Goal: Task Accomplishment & Management: Use online tool/utility

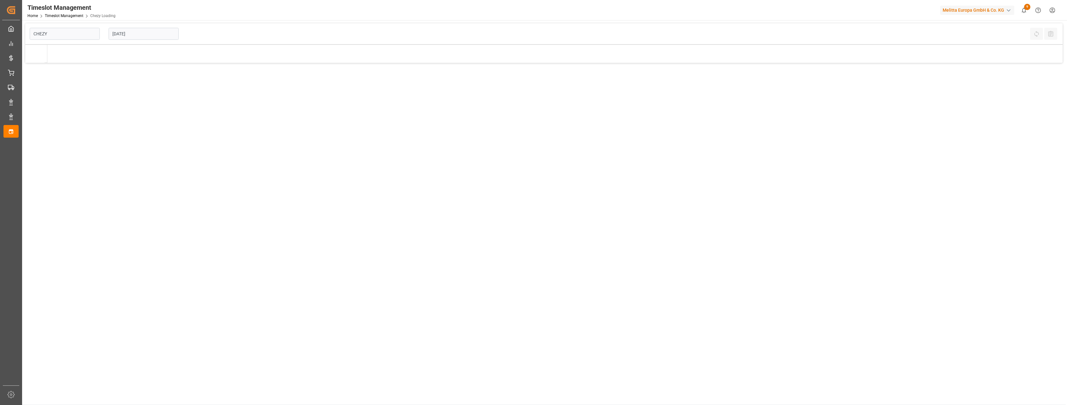
type input "Chezy Loading"
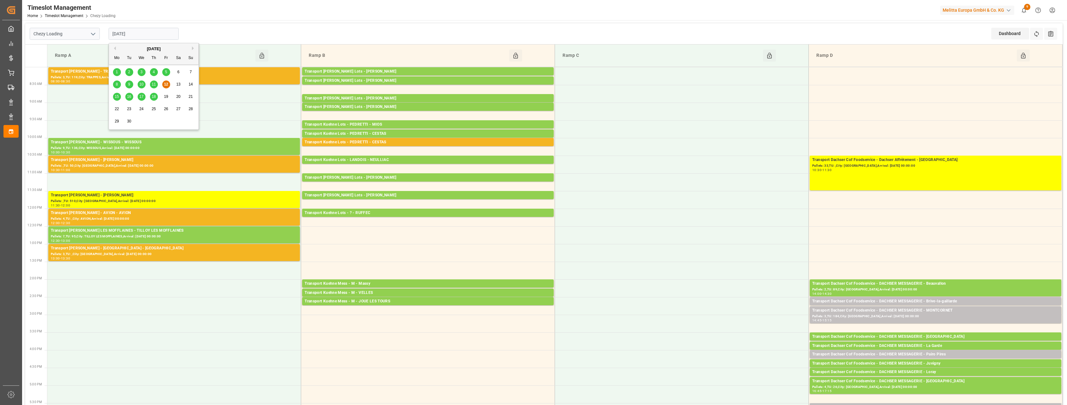
click at [141, 35] on input "[DATE]" at bounding box center [144, 34] width 70 height 12
click at [144, 33] on input "[DATE]" at bounding box center [144, 34] width 70 height 12
click at [155, 84] on span "11" at bounding box center [154, 84] width 4 height 4
type input "[DATE]"
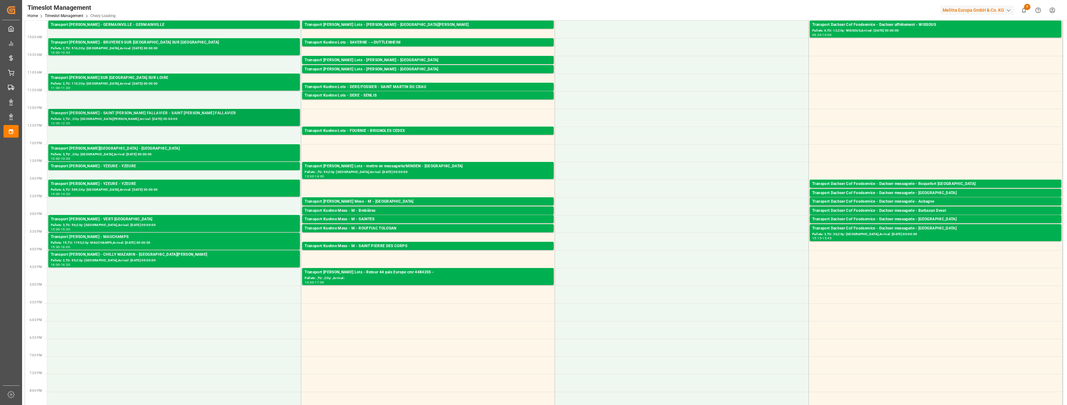
scroll to position [118, 0]
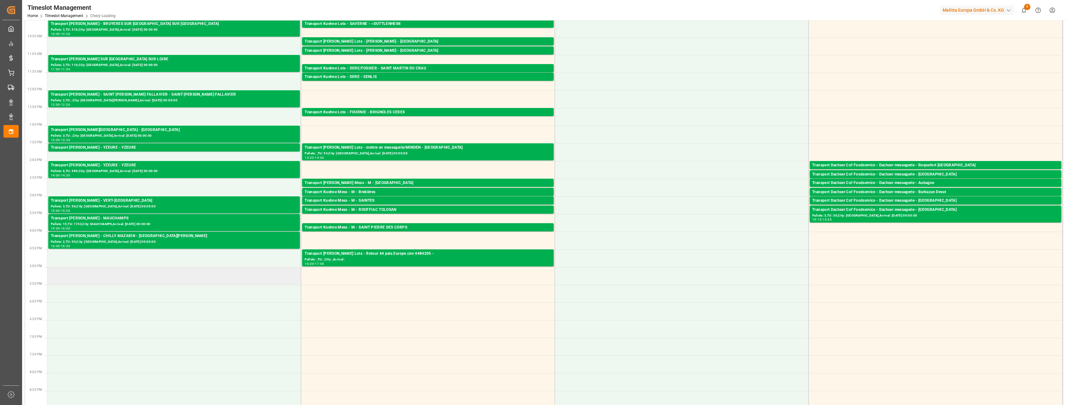
click at [166, 279] on td at bounding box center [174, 276] width 254 height 18
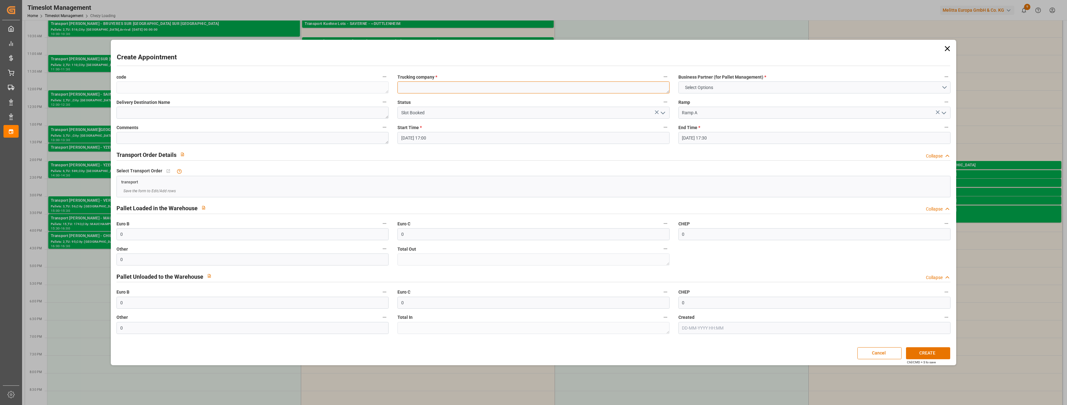
drag, startPoint x: 472, startPoint y: 83, endPoint x: 467, endPoint y: 88, distance: 7.0
click at [470, 84] on textarea at bounding box center [534, 87] width 272 height 12
type textarea "r"
type textarea "epalia 560 pu 7953609"
click at [695, 86] on span "Select Options" at bounding box center [699, 87] width 34 height 7
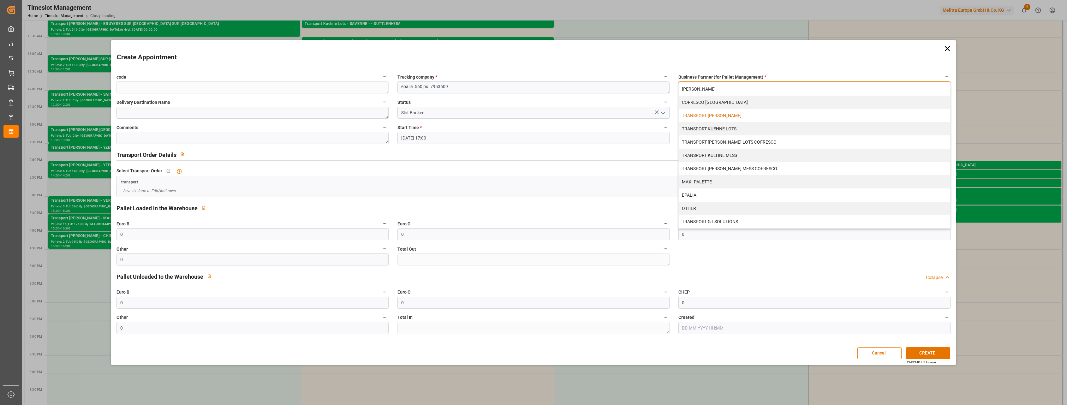
click at [700, 113] on div "TRANSPORT [PERSON_NAME]" at bounding box center [815, 115] width 272 height 13
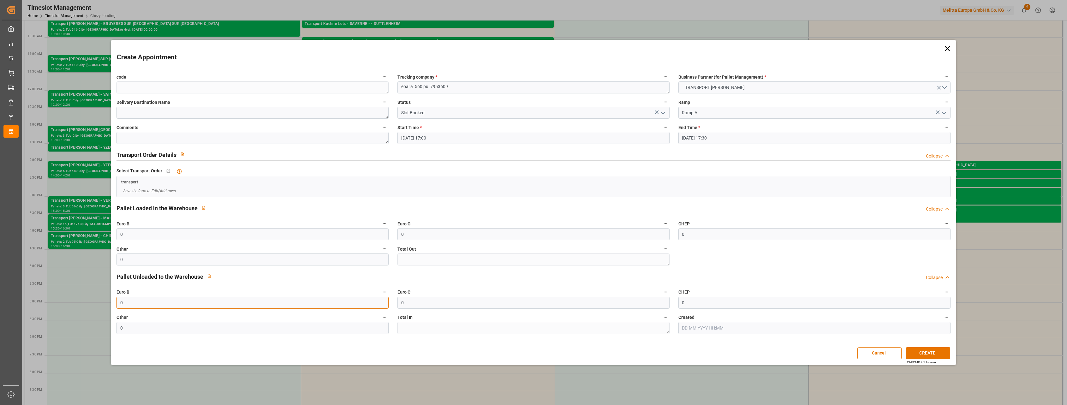
drag, startPoint x: 146, startPoint y: 306, endPoint x: 91, endPoint y: 297, distance: 56.0
click at [91, 297] on div "Create Appointment code Trucking company * epalia 560 pu 7953609 Business Partn…" at bounding box center [533, 202] width 1067 height 405
type input "560"
click at [308, 114] on textarea at bounding box center [253, 113] width 272 height 12
type textarea "komartrans"
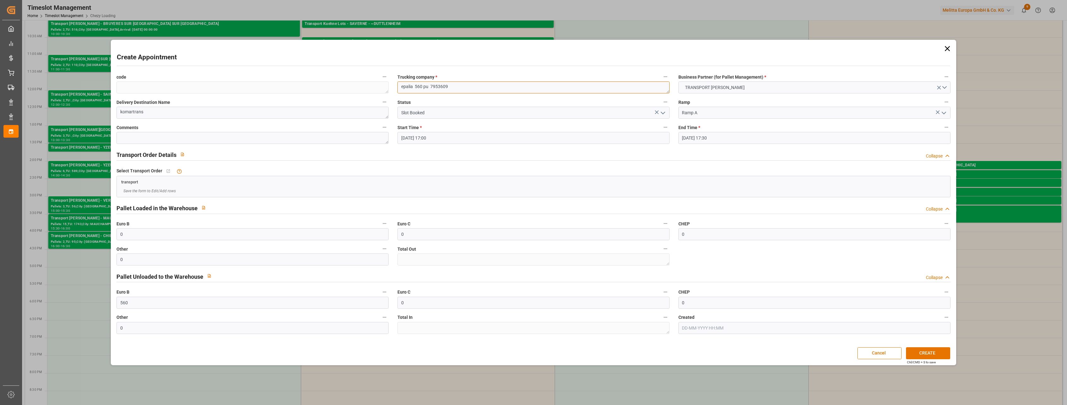
click at [475, 83] on textarea "epalia 560 pu 7953609" at bounding box center [534, 87] width 272 height 12
click at [416, 86] on textarea "epalia 560 pu 7953609" at bounding box center [534, 87] width 272 height 12
type textarea "[PERSON_NAME] retour 560 pu 7953609"
click at [938, 359] on button "CREATE" at bounding box center [928, 353] width 44 height 12
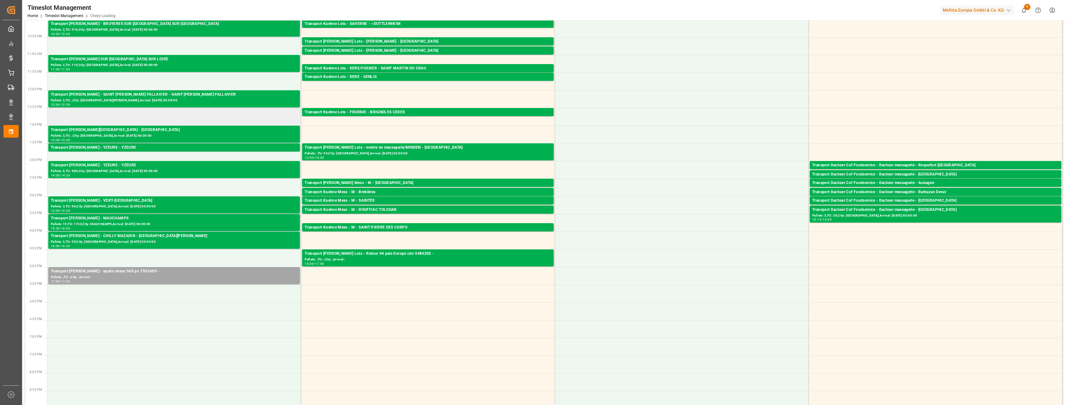
scroll to position [0, 0]
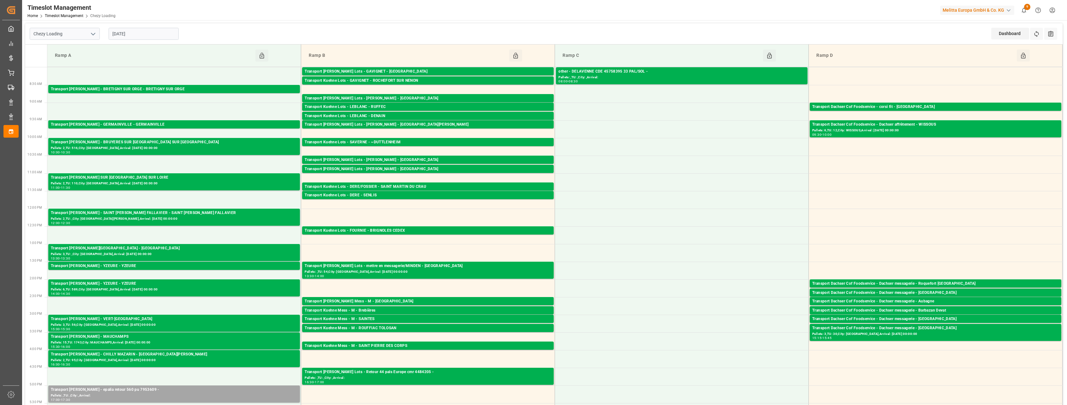
click at [94, 32] on icon "open menu" at bounding box center [93, 34] width 8 height 8
click at [81, 46] on div "Chezy Loading" at bounding box center [64, 48] width 69 height 14
click at [151, 33] on input "[DATE]" at bounding box center [144, 34] width 70 height 12
click at [172, 83] on div "8 9 10 11 12 13 14" at bounding box center [154, 84] width 86 height 12
click at [165, 84] on span "12" at bounding box center [166, 84] width 4 height 4
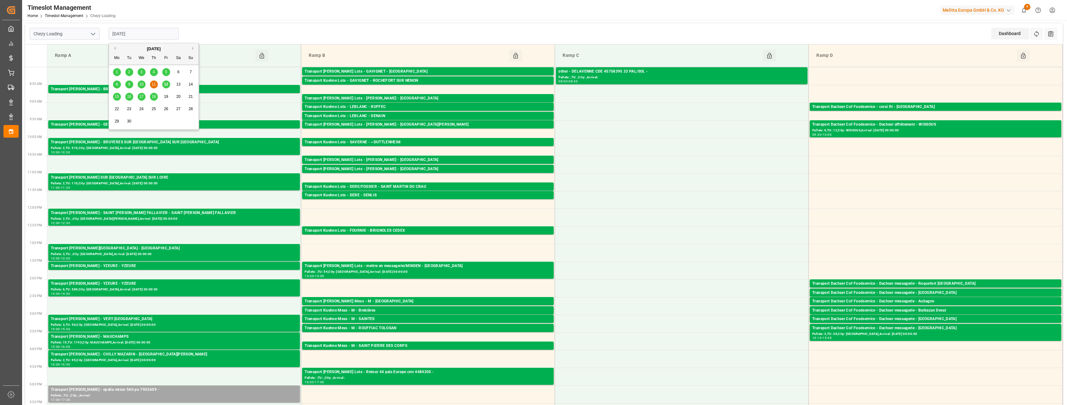
type input "[DATE]"
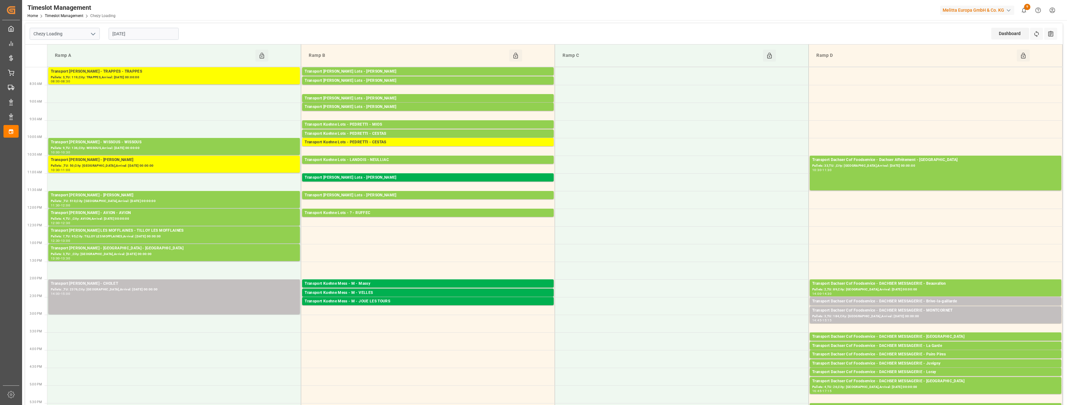
click at [135, 35] on input "[DATE]" at bounding box center [144, 34] width 70 height 12
click at [93, 31] on icon "open menu" at bounding box center [93, 34] width 8 height 8
click at [75, 59] on div "Chezy Unloading" at bounding box center [64, 62] width 69 height 14
type input "Chezy Unloading"
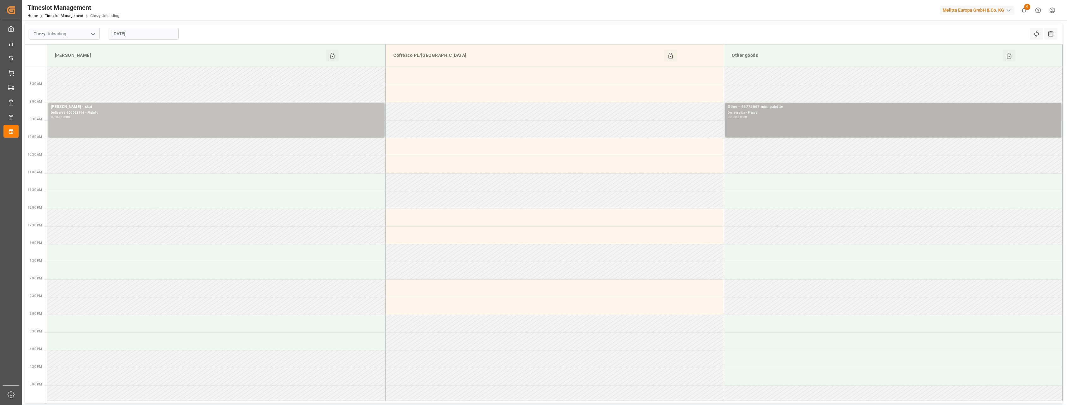
click at [759, 121] on div "Other - 45775667 mini palettte Delivery#:x - Plate#: 09:00 - 10:00" at bounding box center [893, 120] width 331 height 32
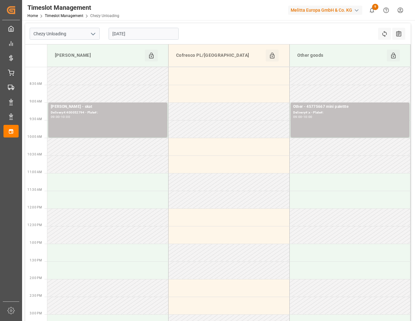
click at [160, 30] on input "[DATE]" at bounding box center [144, 34] width 70 height 12
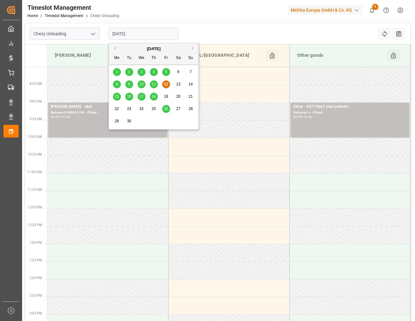
click at [117, 97] on span "15" at bounding box center [117, 96] width 4 height 4
type input "[DATE]"
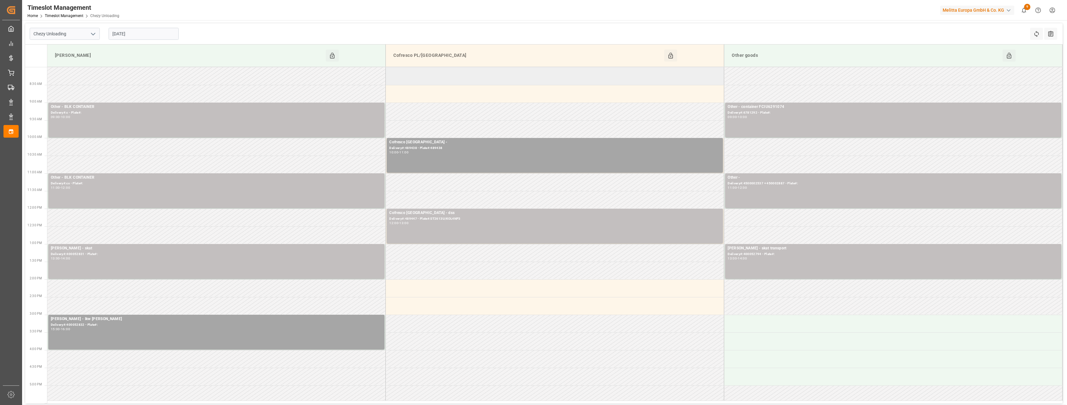
click at [433, 74] on td at bounding box center [555, 76] width 339 height 18
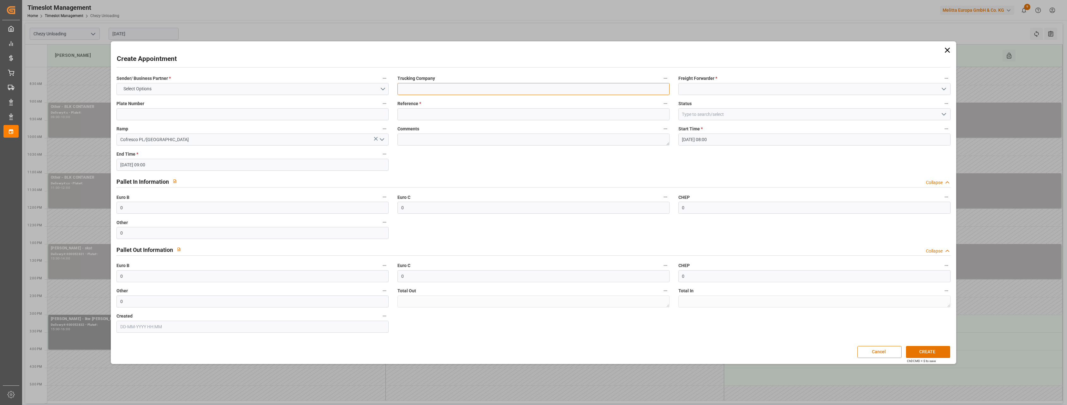
click at [442, 86] on input at bounding box center [534, 89] width 272 height 12
type input "BLK CONTAINER"
click at [694, 87] on input at bounding box center [815, 89] width 272 height 12
click at [687, 104] on div "Others" at bounding box center [815, 103] width 272 height 14
type input "Others"
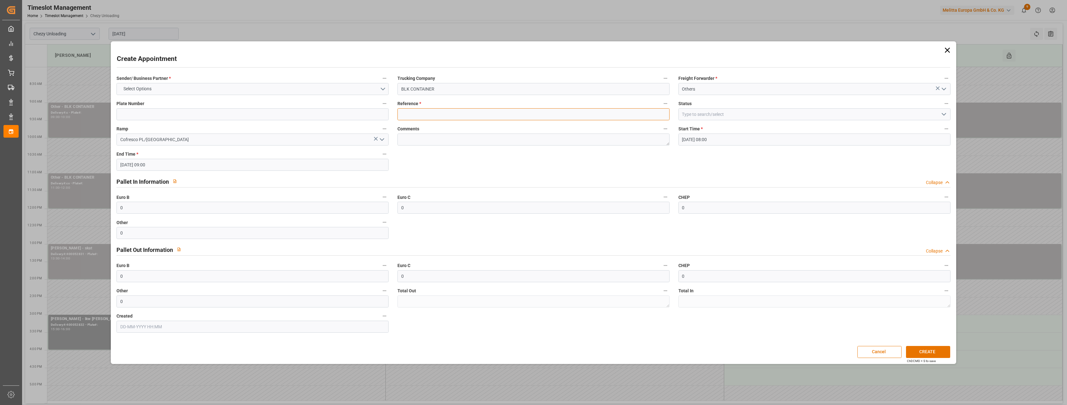
click at [476, 113] on input at bounding box center [534, 114] width 272 height 12
type input "x"
click at [351, 92] on button "Select Options" at bounding box center [253, 89] width 272 height 12
click at [282, 128] on div "OTHER" at bounding box center [253, 130] width 272 height 13
click at [934, 352] on button "CREATE" at bounding box center [928, 352] width 44 height 12
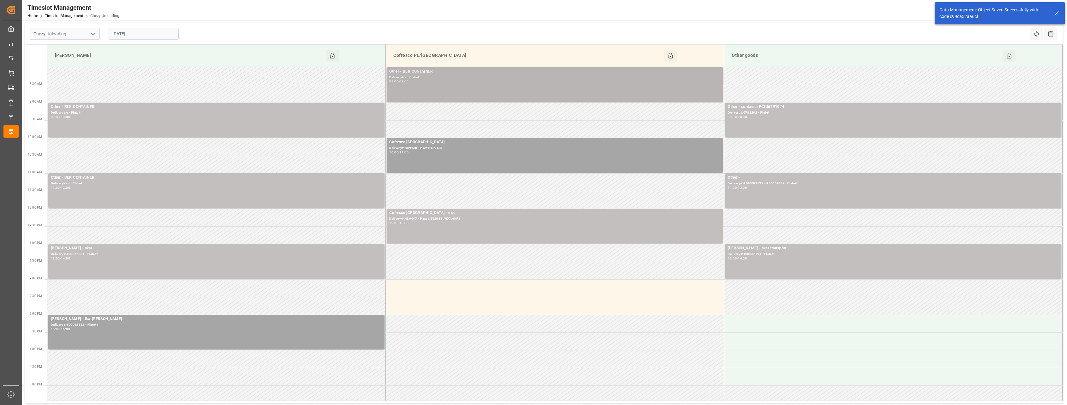
click at [627, 88] on div "Other - BLK CONTAINER Delivery#:x - Plate#: 08:00 - 09:00" at bounding box center [554, 85] width 331 height 32
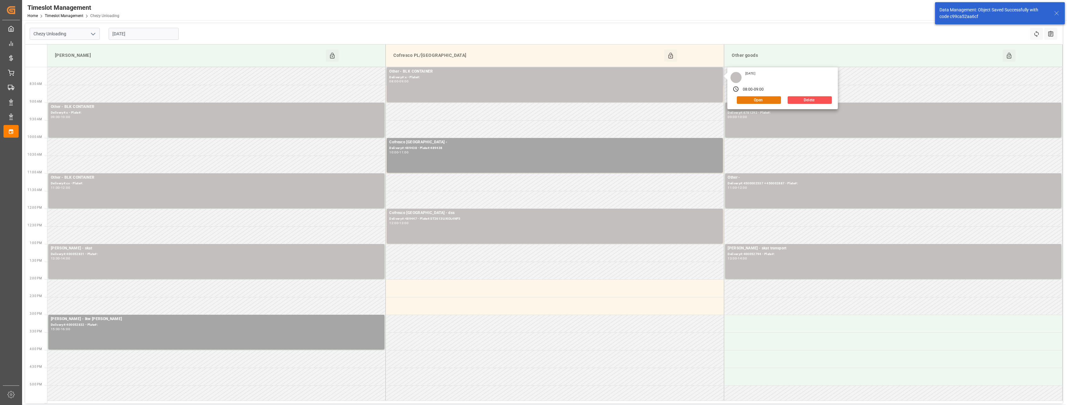
click at [757, 100] on button "Open" at bounding box center [759, 100] width 44 height 8
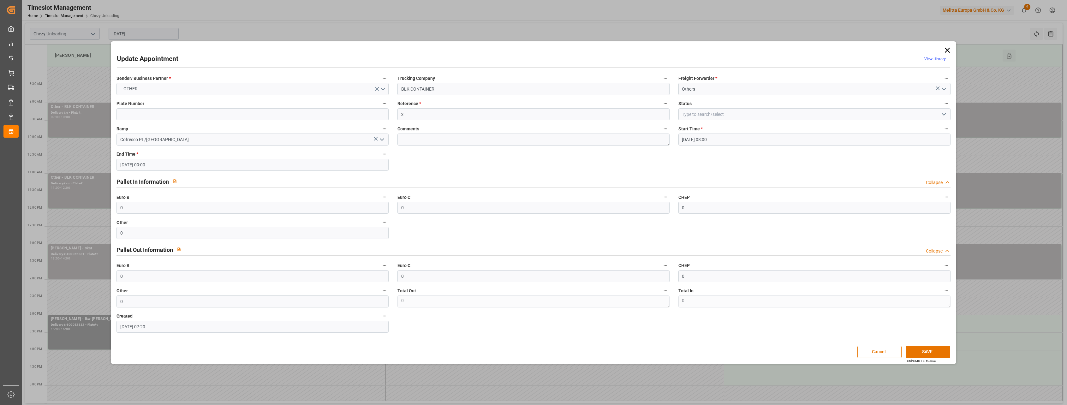
click at [948, 112] on button "open menu" at bounding box center [943, 115] width 9 height 10
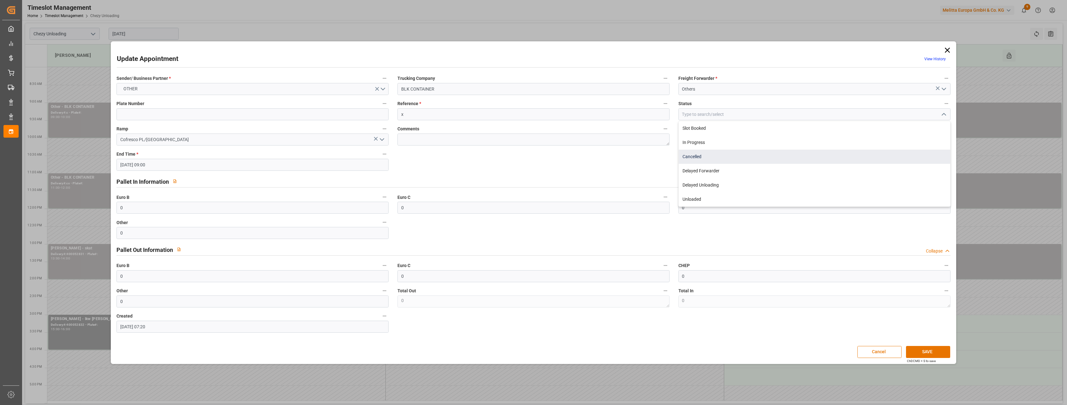
click at [824, 160] on div "Cancelled" at bounding box center [815, 157] width 272 height 14
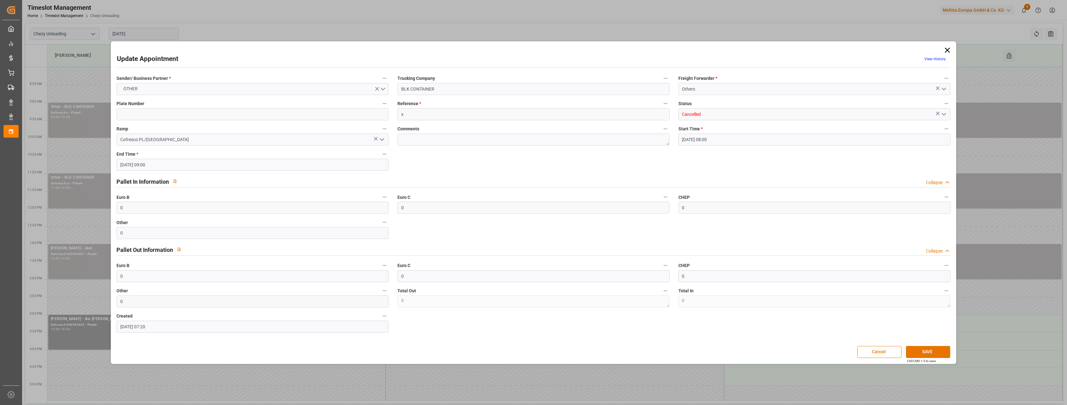
type input "Cancelled"
click at [921, 349] on button "SAVE" at bounding box center [928, 352] width 44 height 12
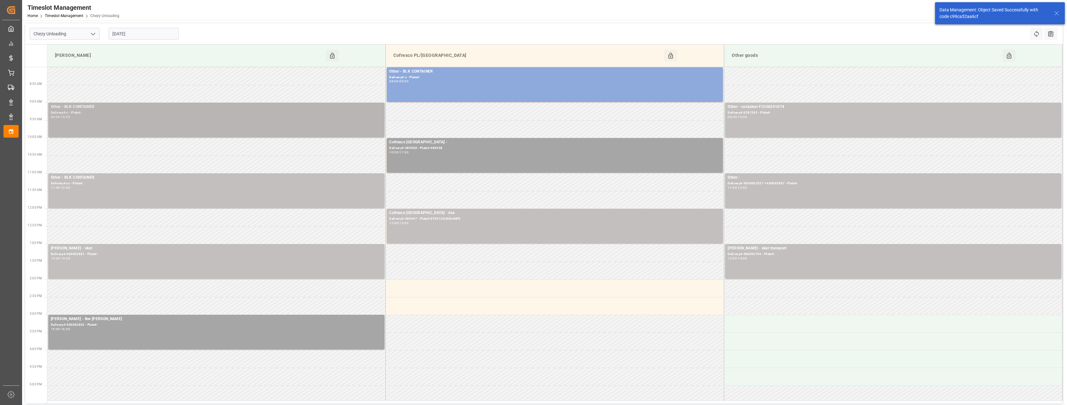
click at [282, 126] on div "Other - BLK CONTAINER Delivery#:c - Plate#: 09:00 - 10:00" at bounding box center [216, 120] width 331 height 32
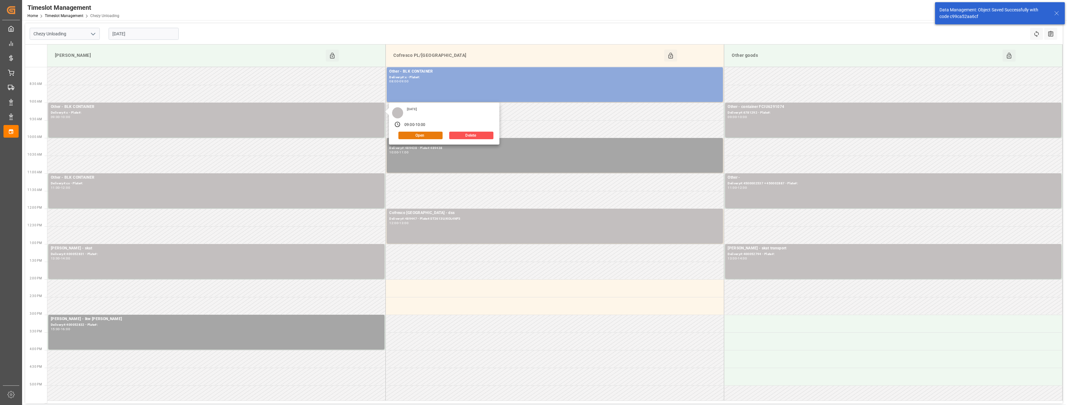
click at [405, 139] on button "Open" at bounding box center [421, 136] width 44 height 8
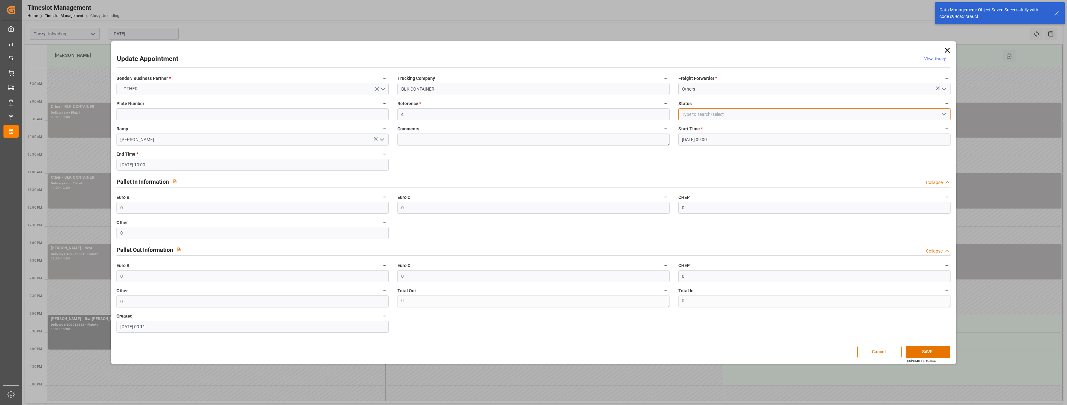
click at [761, 111] on input at bounding box center [815, 114] width 272 height 12
click at [943, 114] on polyline "open menu" at bounding box center [944, 114] width 4 height 2
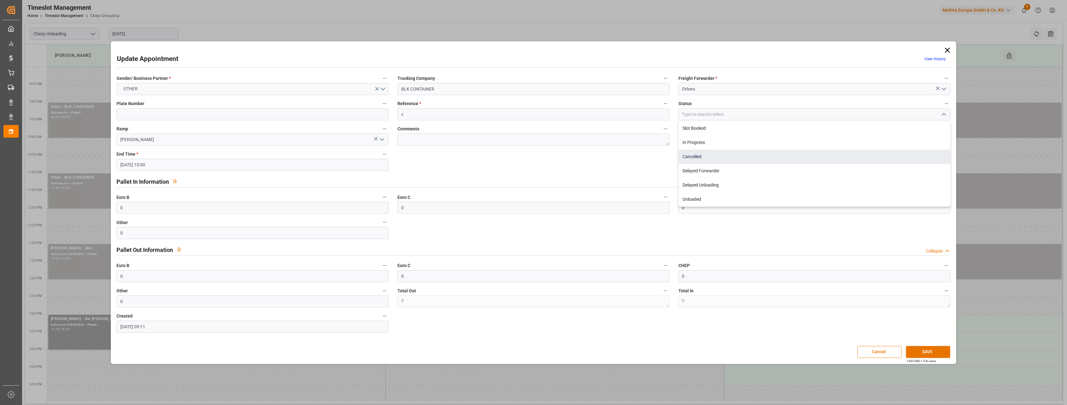
click at [892, 157] on div "Cancelled" at bounding box center [815, 157] width 272 height 14
type input "Cancelled"
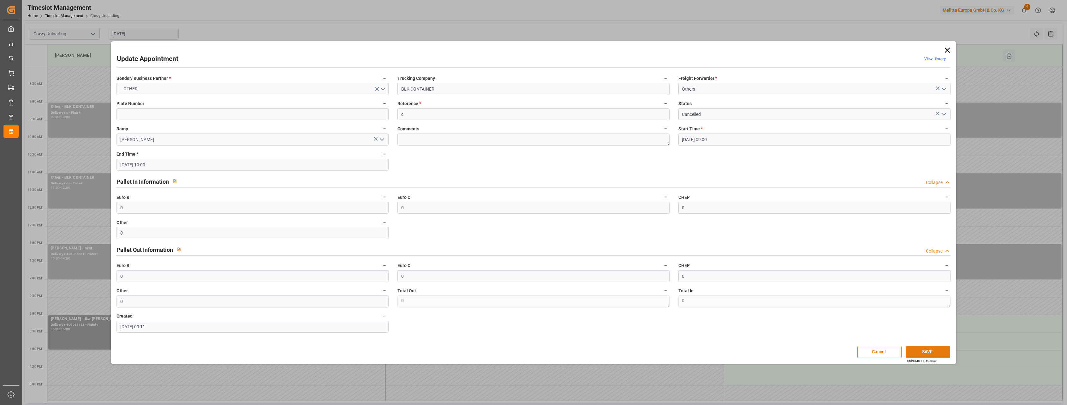
drag, startPoint x: 940, startPoint y: 350, endPoint x: 929, endPoint y: 347, distance: 11.6
click at [940, 350] on button "SAVE" at bounding box center [928, 352] width 44 height 12
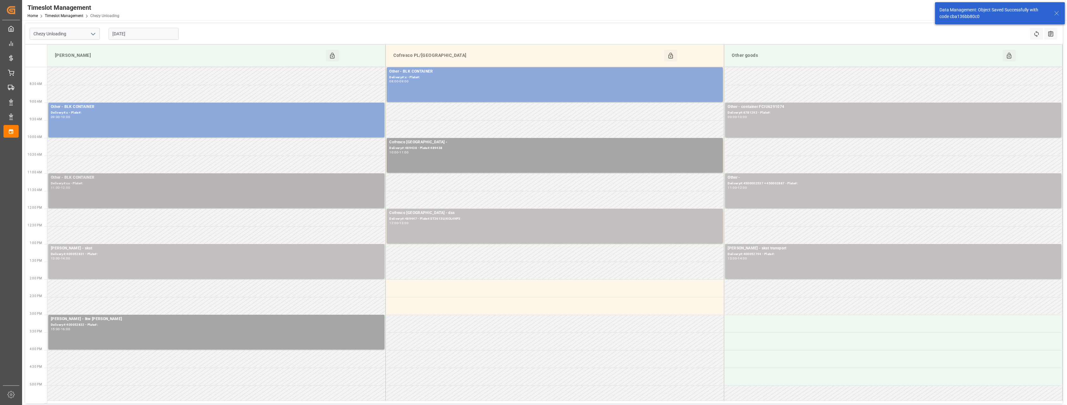
click at [190, 185] on div "Delivery#:cx - Plate#:" at bounding box center [216, 183] width 331 height 5
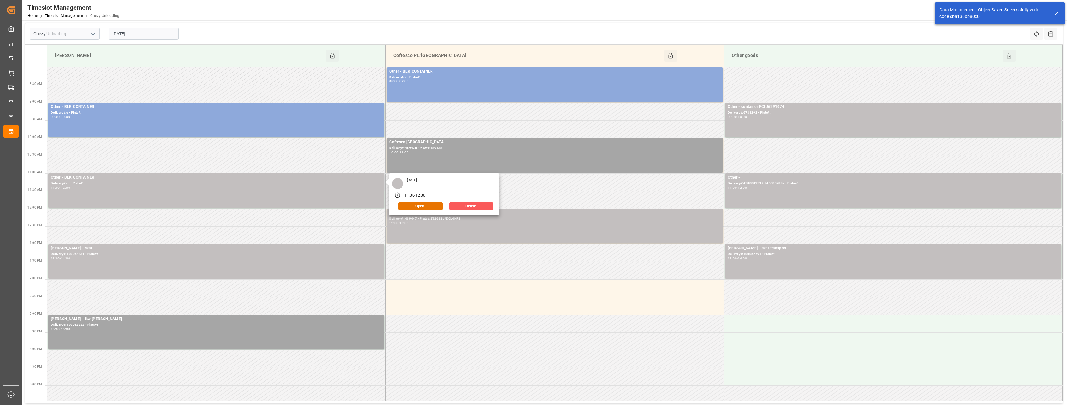
click at [460, 207] on button "Delete" at bounding box center [471, 206] width 44 height 8
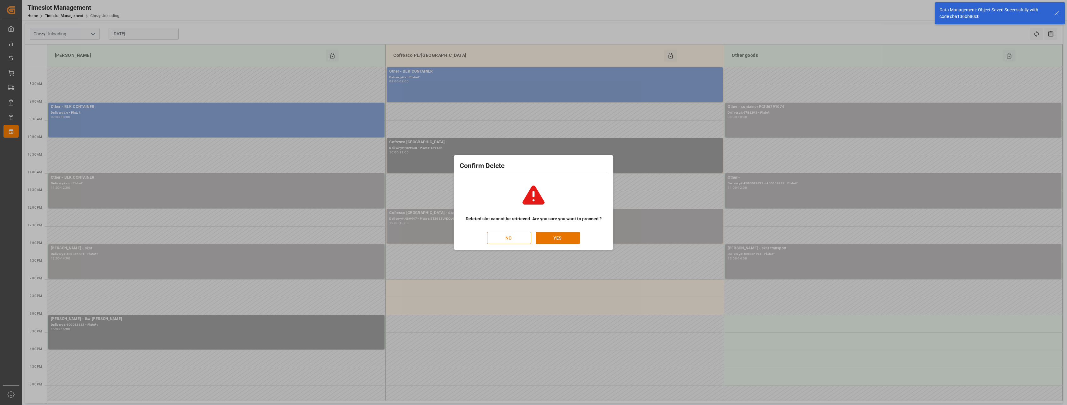
click at [508, 238] on button "NO" at bounding box center [509, 238] width 44 height 12
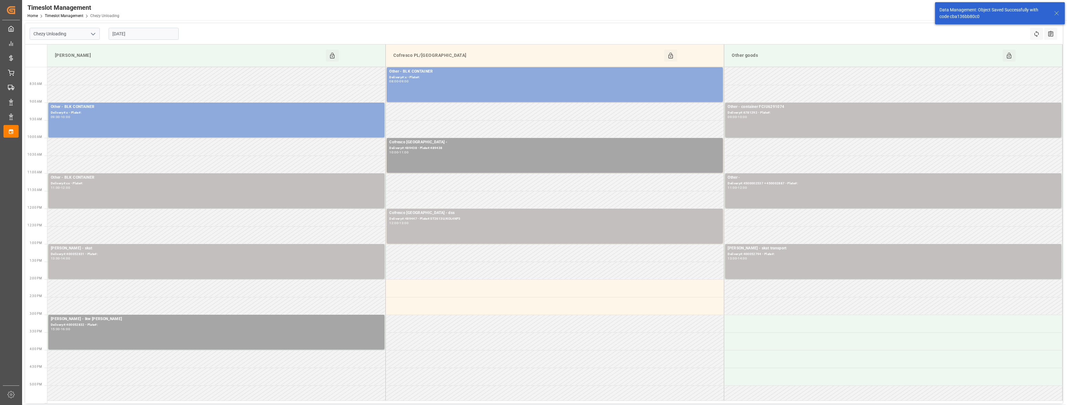
click at [272, 181] on div "Delivery#:cx - Plate#:" at bounding box center [216, 183] width 331 height 5
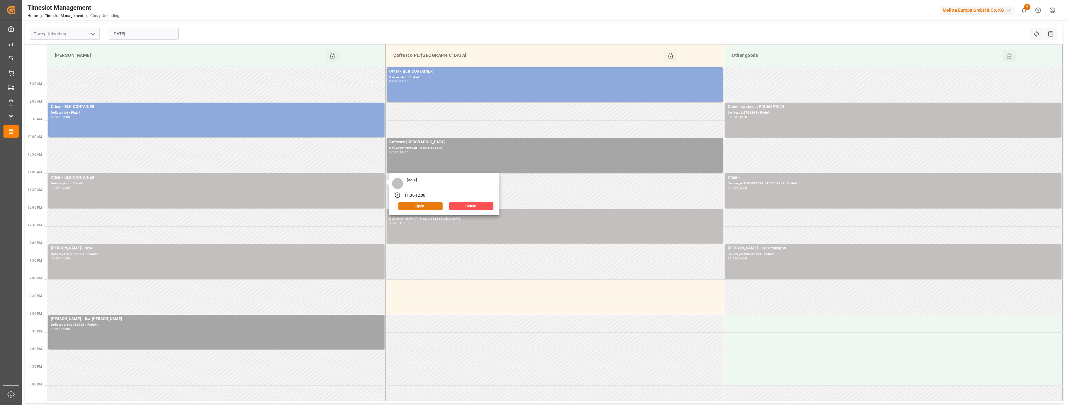
click at [430, 206] on button "Open" at bounding box center [421, 206] width 44 height 8
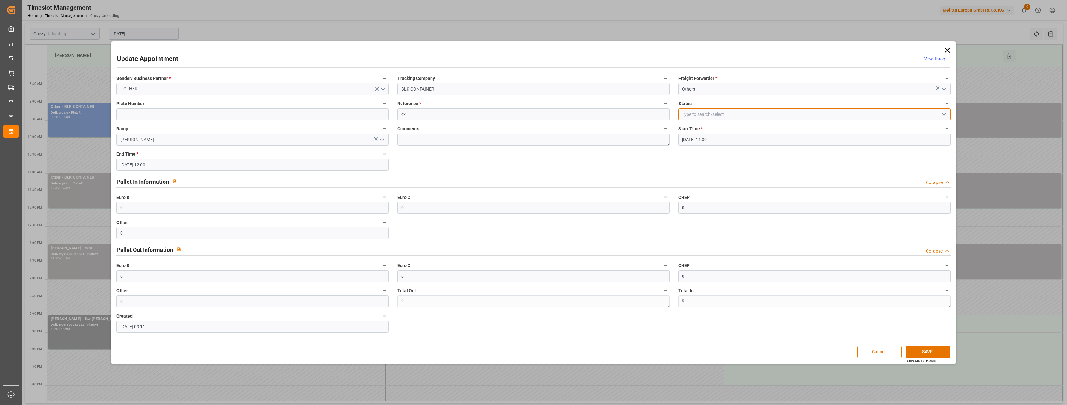
click at [754, 116] on input at bounding box center [815, 114] width 272 height 12
click at [942, 114] on icon "open menu" at bounding box center [944, 115] width 8 height 8
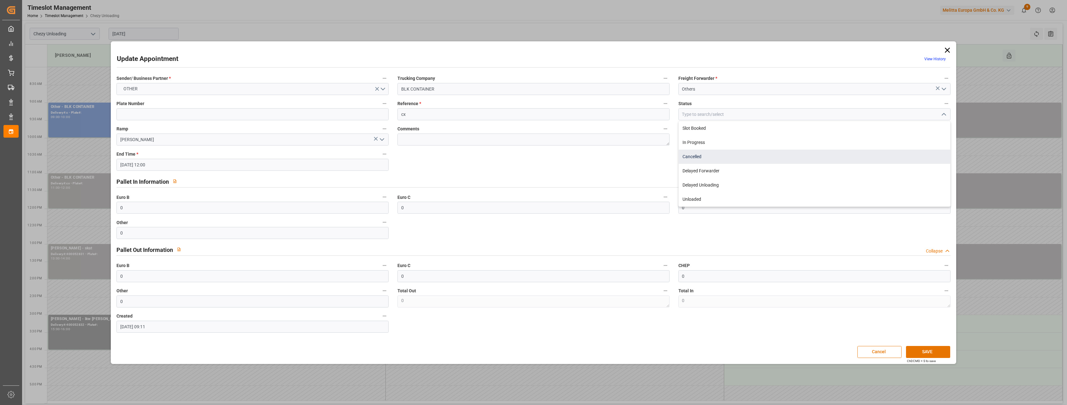
click at [844, 158] on div "Cancelled" at bounding box center [815, 157] width 272 height 14
type input "Cancelled"
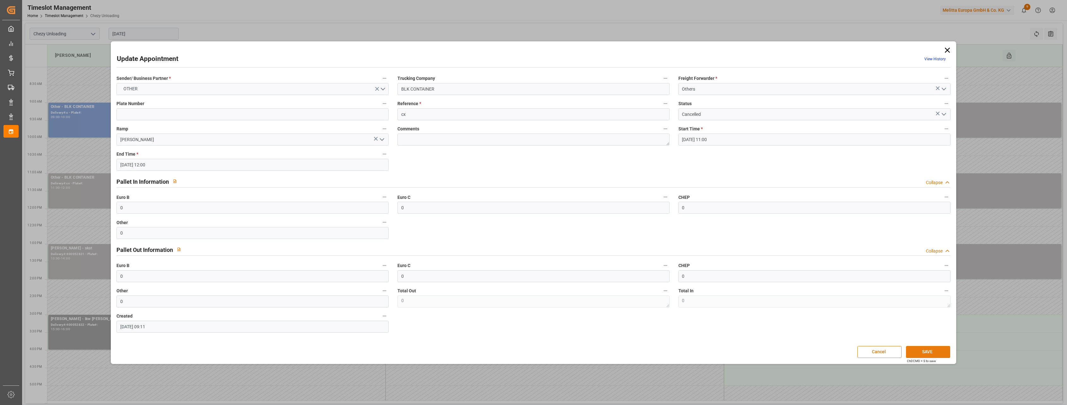
click at [927, 353] on button "SAVE" at bounding box center [928, 352] width 44 height 12
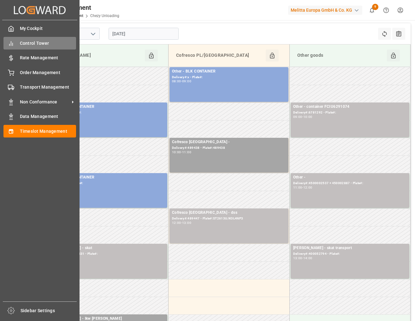
click at [38, 40] on span "Control Tower" at bounding box center [48, 43] width 57 height 7
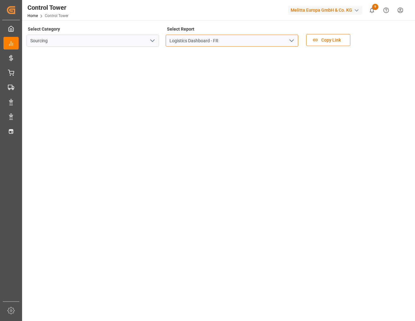
click at [241, 35] on input "Logistics Dashboard - FR" at bounding box center [232, 41] width 133 height 12
click at [292, 39] on icon "open menu" at bounding box center [292, 41] width 8 height 8
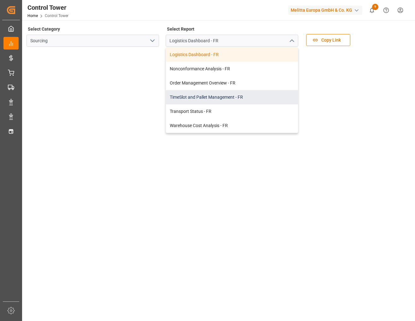
click at [209, 94] on div "TimeSlot and Pallet Management - FR" at bounding box center [232, 97] width 132 height 14
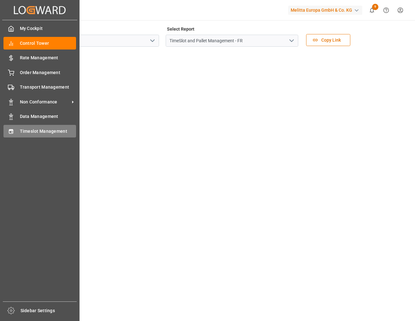
click at [13, 135] on div "Timeslot Management Timeslot Management" at bounding box center [39, 131] width 73 height 12
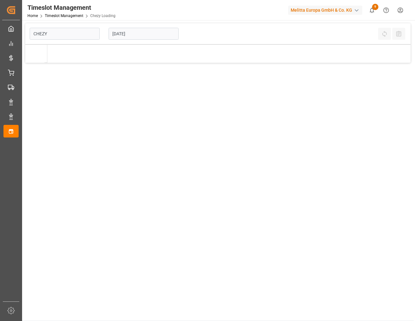
type input "Chezy Loading"
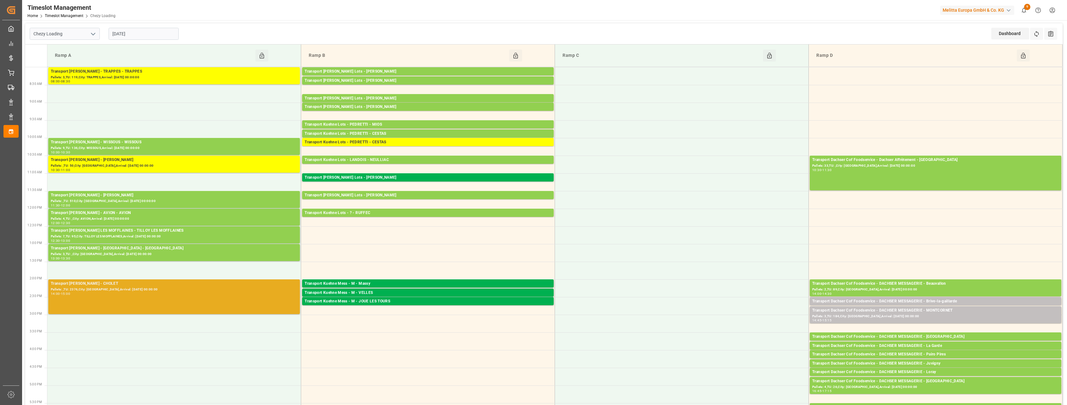
click at [188, 302] on div "Transport [PERSON_NAME] - CHOLET Pallets: ,TU: 2376,City: [GEOGRAPHIC_DATA],Arr…" at bounding box center [174, 297] width 247 height 32
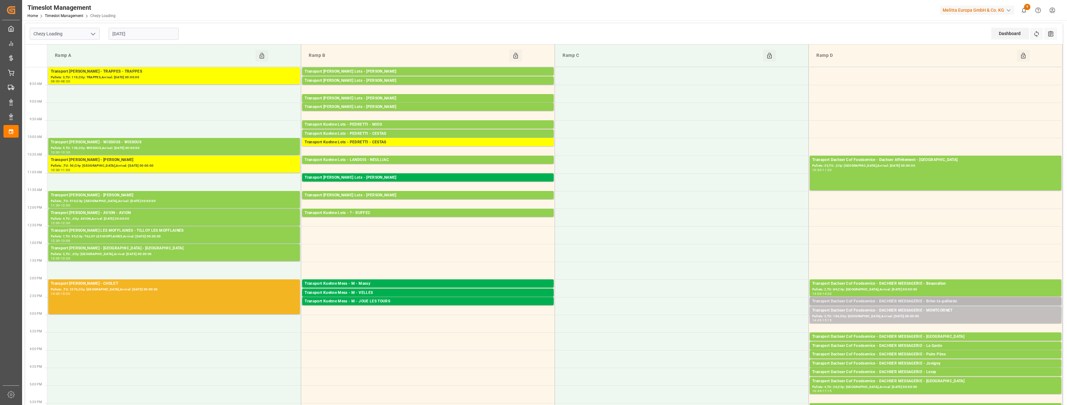
click at [884, 300] on div "Transport Dachser Cof Foodservice - DACHSER MESSAGERIE - Brive-la-gaillarde" at bounding box center [936, 301] width 247 height 6
click at [882, 311] on div "Transport Dachser Cof Foodservice - DACHSER MESSAGERIE - MONTCORNET" at bounding box center [936, 311] width 247 height 6
click at [153, 33] on input "[DATE]" at bounding box center [144, 34] width 70 height 12
click at [120, 97] on div "15" at bounding box center [117, 97] width 8 height 8
type input "[DATE]"
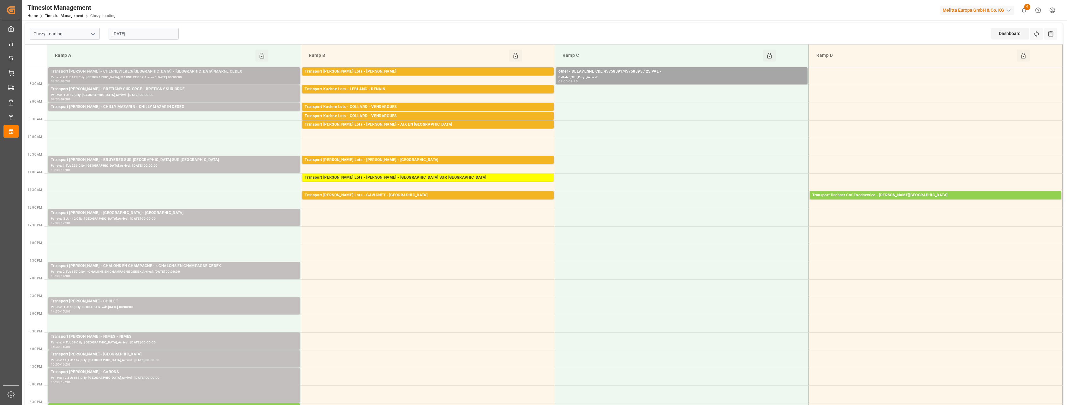
click at [207, 73] on div "Transport [PERSON_NAME] - CHENNEVIERES/[GEOGRAPHIC_DATA] - [GEOGRAPHIC_DATA]/MA…" at bounding box center [174, 72] width 247 height 6
click at [209, 93] on div "Pallets: ,TU: 82,City: [GEOGRAPHIC_DATA],Arrival: [DATE] 00:00:00" at bounding box center [174, 95] width 247 height 5
click at [208, 104] on div "Transport [PERSON_NAME] - CHILLY MAZARIN - CHILLY MAZARIN CEDEX" at bounding box center [174, 107] width 247 height 6
click at [214, 160] on div "Transport [PERSON_NAME] - BRUYERES SUR [GEOGRAPHIC_DATA] SUR [GEOGRAPHIC_DATA]" at bounding box center [174, 160] width 247 height 6
click at [219, 217] on div "Pallets: ,TU: 442,City: [GEOGRAPHIC_DATA],Arrival: [DATE] 00:00:00" at bounding box center [174, 218] width 247 height 5
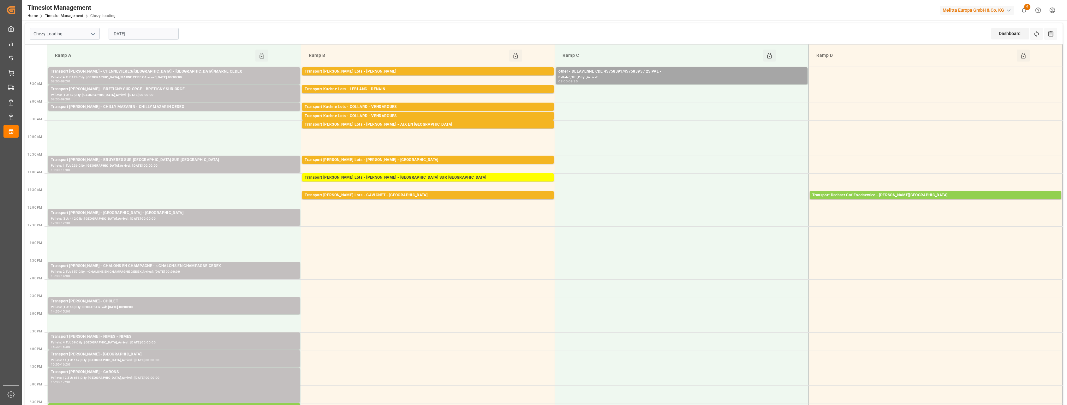
click at [223, 266] on div "Transport [PERSON_NAME] - CHALONS EN CHAMPAGNE - ~CHALONS EN CHAMPAGNE CEDEX" at bounding box center [174, 266] width 247 height 6
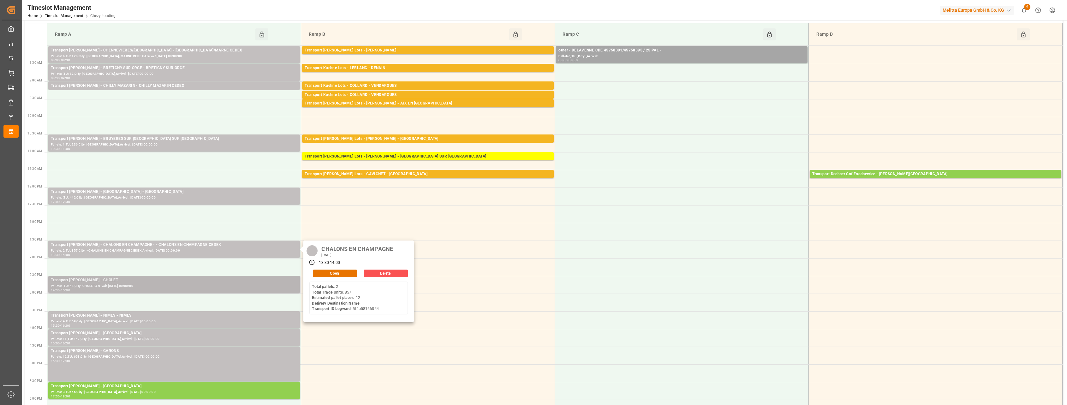
scroll to position [39, 0]
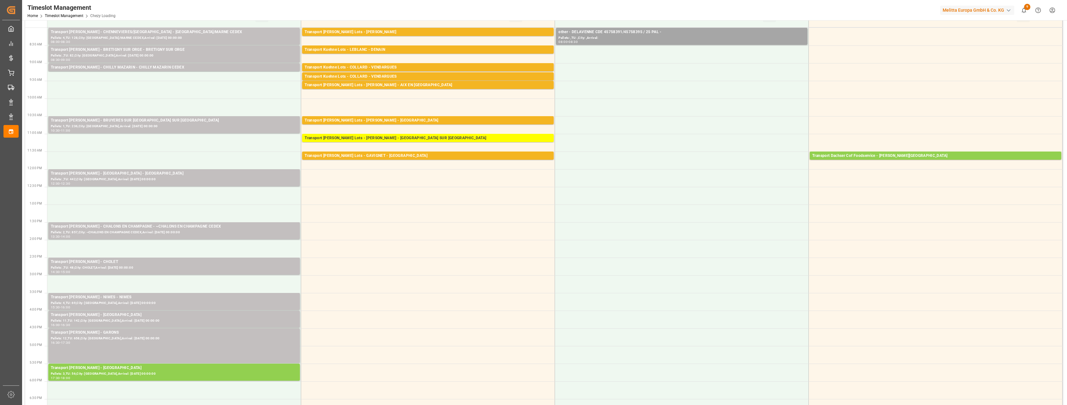
click at [235, 262] on div "Transport [PERSON_NAME] - CHOLET" at bounding box center [174, 262] width 247 height 6
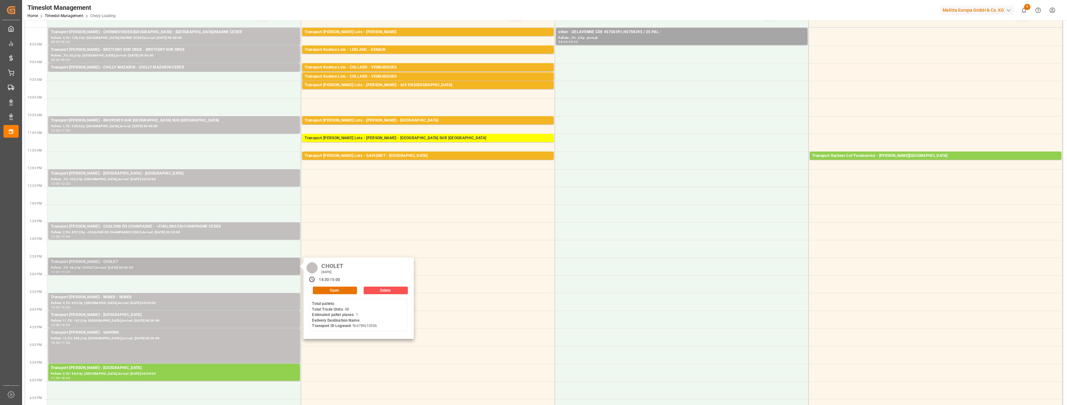
scroll to position [79, 0]
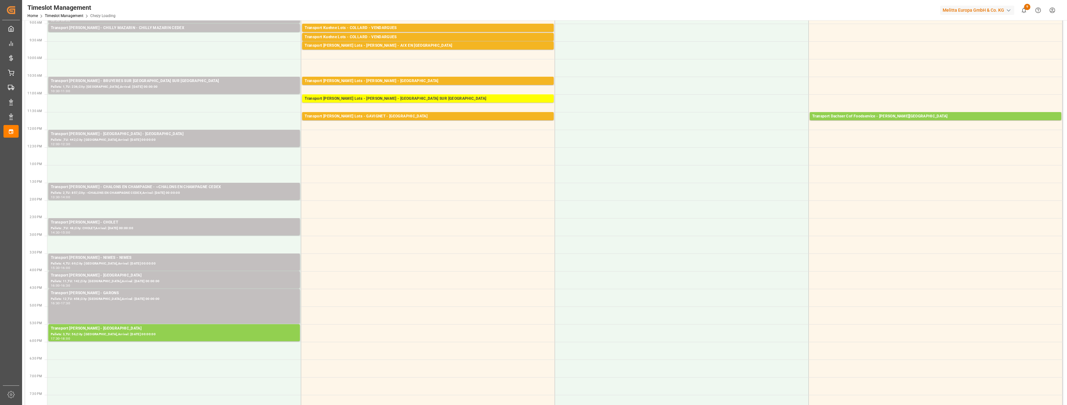
click at [240, 259] on div "Transport [PERSON_NAME] - NIMES - NIMES" at bounding box center [174, 258] width 247 height 6
click at [243, 276] on div "Transport [PERSON_NAME] - [GEOGRAPHIC_DATA]" at bounding box center [174, 276] width 247 height 6
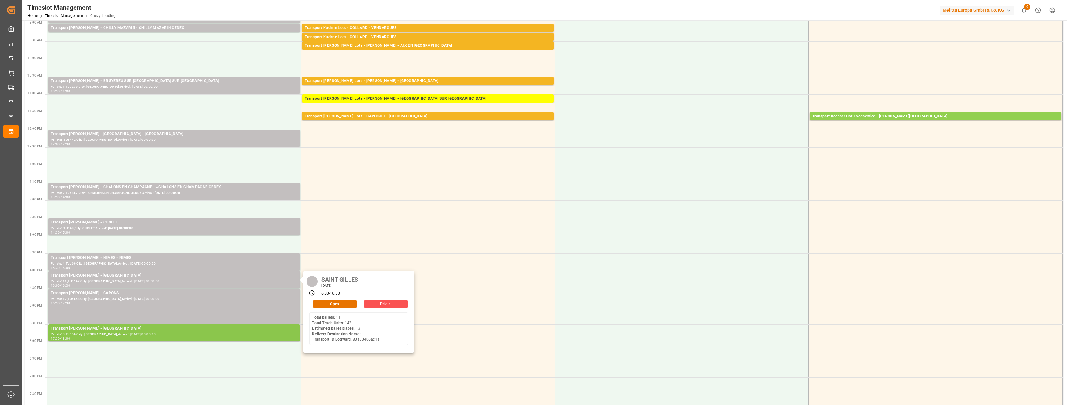
scroll to position [118, 0]
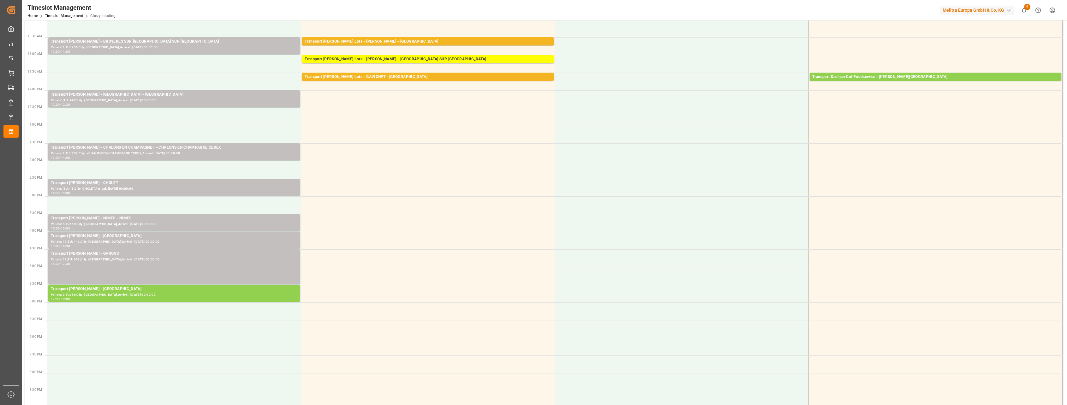
click at [246, 270] on div "Transport [PERSON_NAME] - GARONS Pallets: 12,TU: 658,City: [GEOGRAPHIC_DATA],Ar…" at bounding box center [174, 267] width 247 height 32
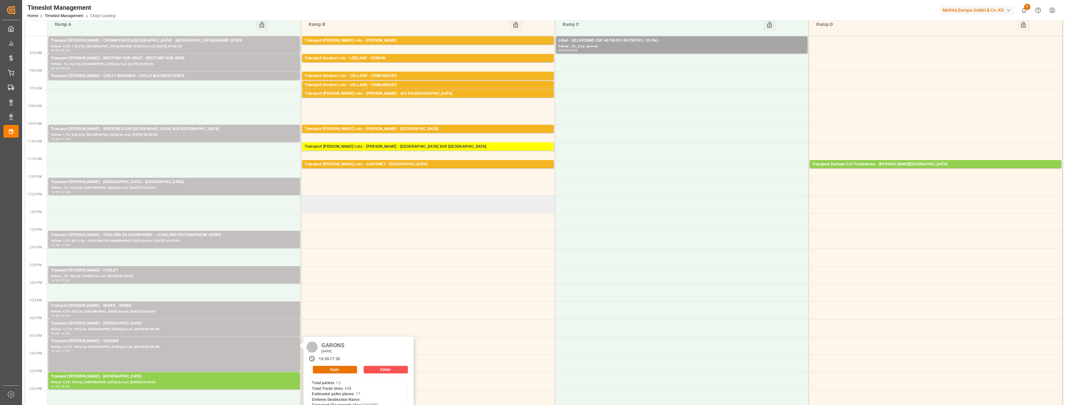
scroll to position [0, 0]
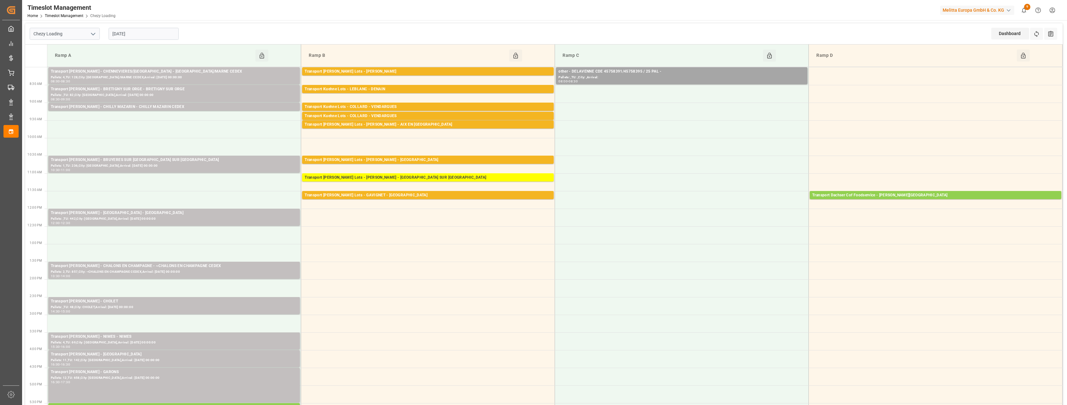
click at [442, 72] on div "Transport [PERSON_NAME] Lots - [PERSON_NAME]" at bounding box center [428, 72] width 247 height 6
click at [441, 88] on div "Transport Kuehne Lots - LEBLANC - DENAIN" at bounding box center [428, 89] width 247 height 6
click at [441, 108] on div "Transport Kuehne Lots - COLLARD - VENDARGUES" at bounding box center [428, 107] width 247 height 6
click at [441, 115] on div "Transport Kuehne Lots - COLLARD - VENDARGUES" at bounding box center [428, 116] width 247 height 6
click at [441, 122] on div "Transport [PERSON_NAME] Lots - [PERSON_NAME] - AIX EN [GEOGRAPHIC_DATA]" at bounding box center [428, 125] width 247 height 6
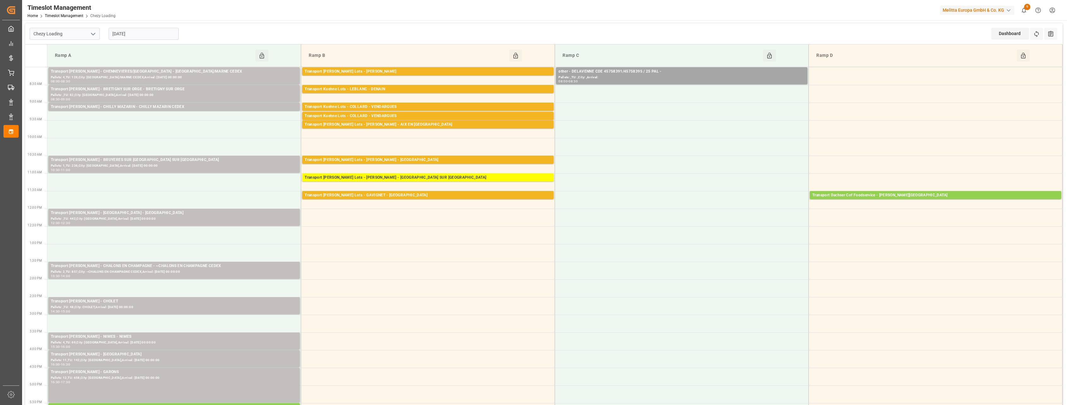
click at [445, 160] on div "Transport [PERSON_NAME] Lots - [PERSON_NAME] - [GEOGRAPHIC_DATA]" at bounding box center [428, 160] width 247 height 6
click at [450, 194] on div "Transport [PERSON_NAME] Lots - GAVIGNET - [GEOGRAPHIC_DATA]" at bounding box center [428, 195] width 247 height 6
